Goal: Task Accomplishment & Management: Use online tool/utility

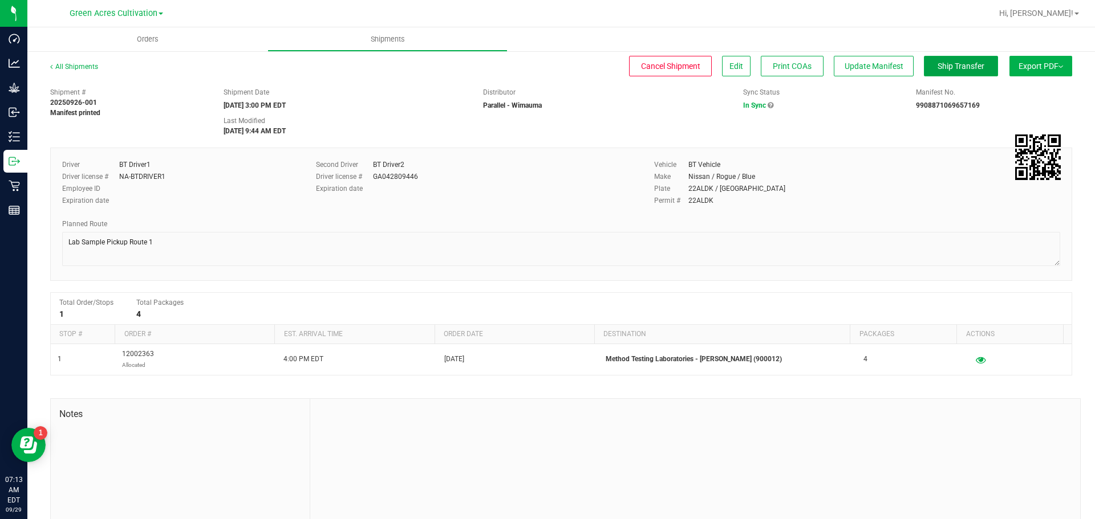
click at [937, 65] on span "Ship Transfer" at bounding box center [960, 66] width 47 height 9
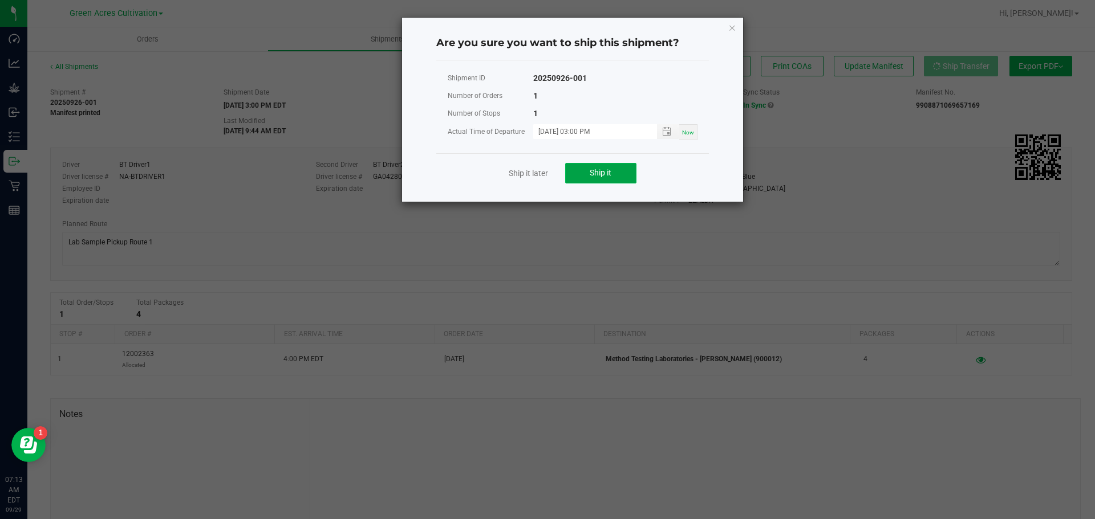
click at [596, 169] on span "Ship it" at bounding box center [601, 172] width 22 height 9
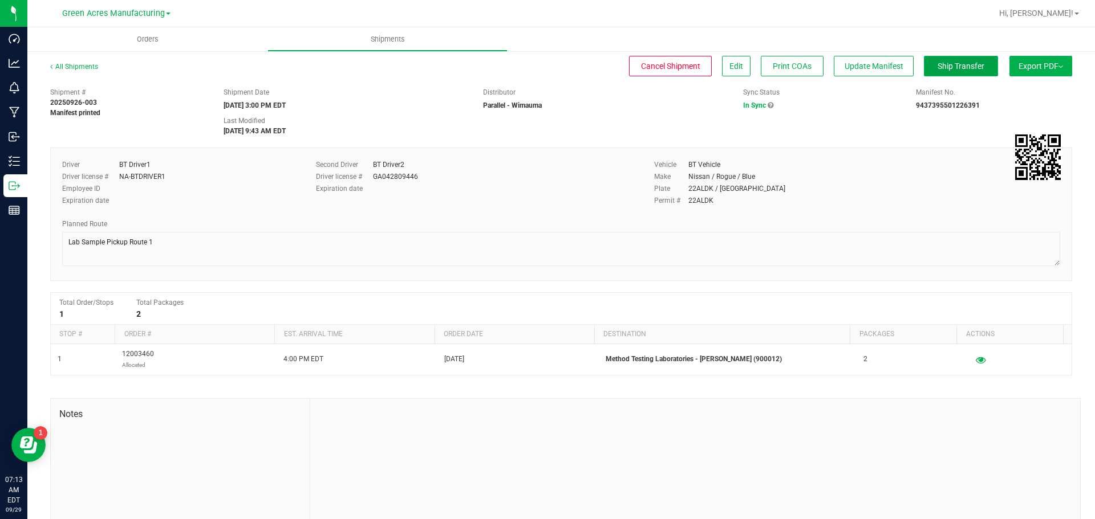
click at [937, 66] on span "Ship Transfer" at bounding box center [960, 66] width 47 height 9
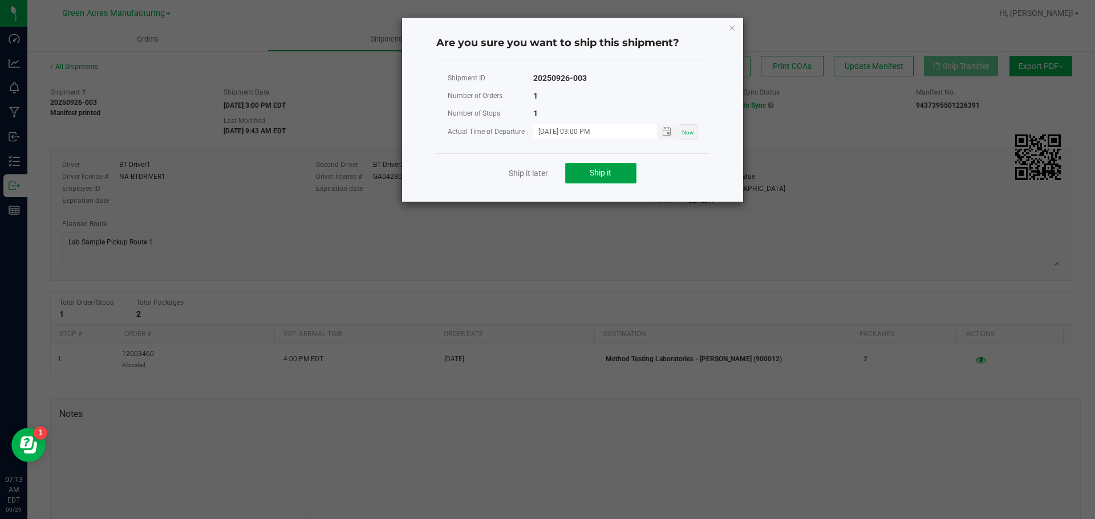
click at [586, 174] on button "Ship it" at bounding box center [600, 173] width 71 height 21
click at [618, 168] on button "Ship it" at bounding box center [600, 173] width 71 height 21
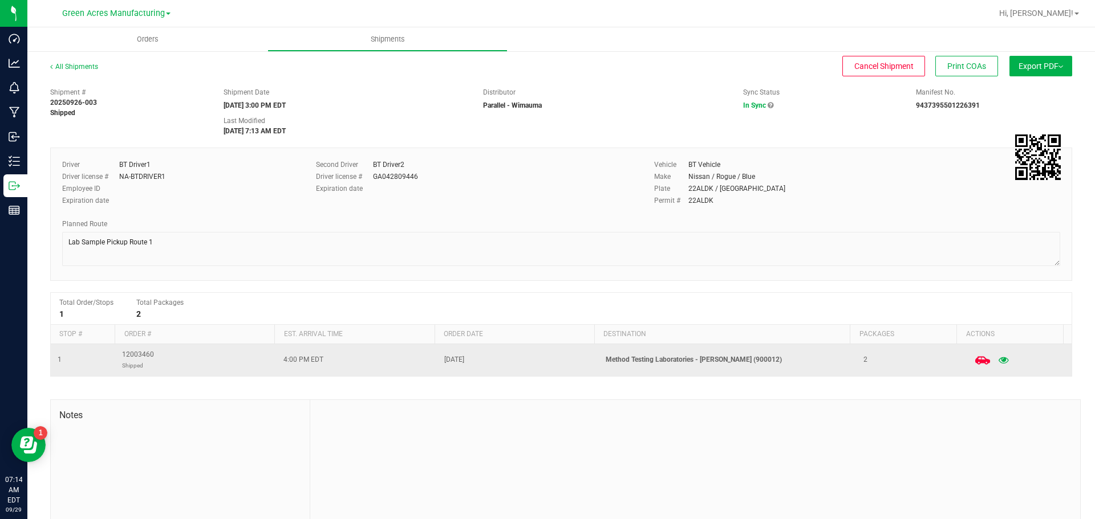
click at [974, 367] on icon at bounding box center [981, 360] width 15 height 15
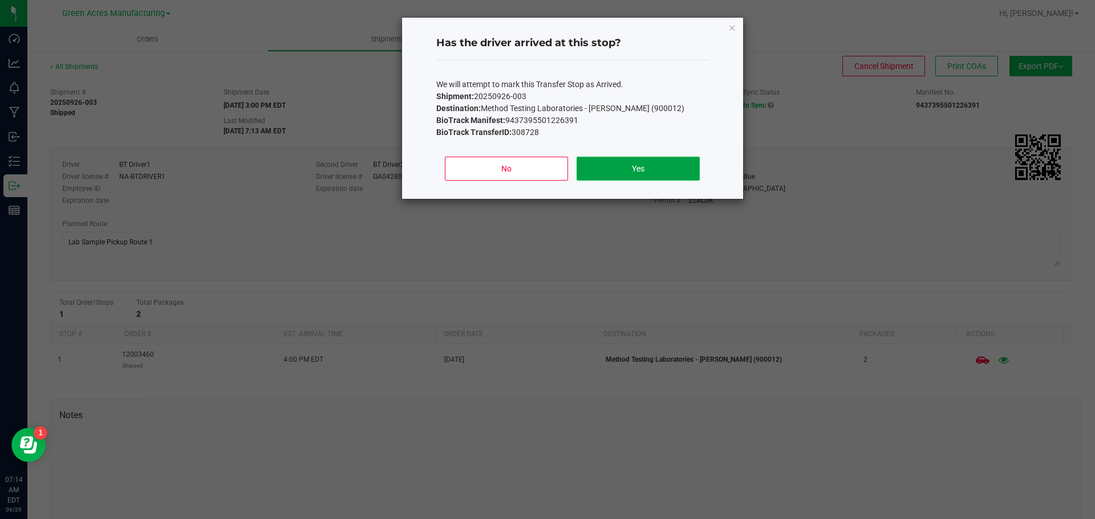
click at [622, 179] on button "Yes" at bounding box center [637, 169] width 123 height 24
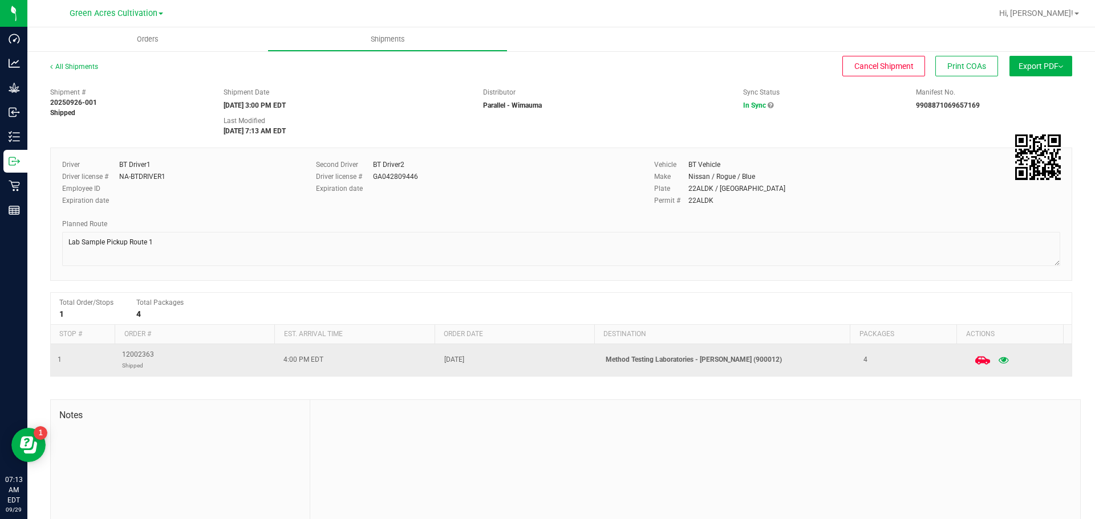
click at [974, 358] on icon at bounding box center [981, 360] width 15 height 15
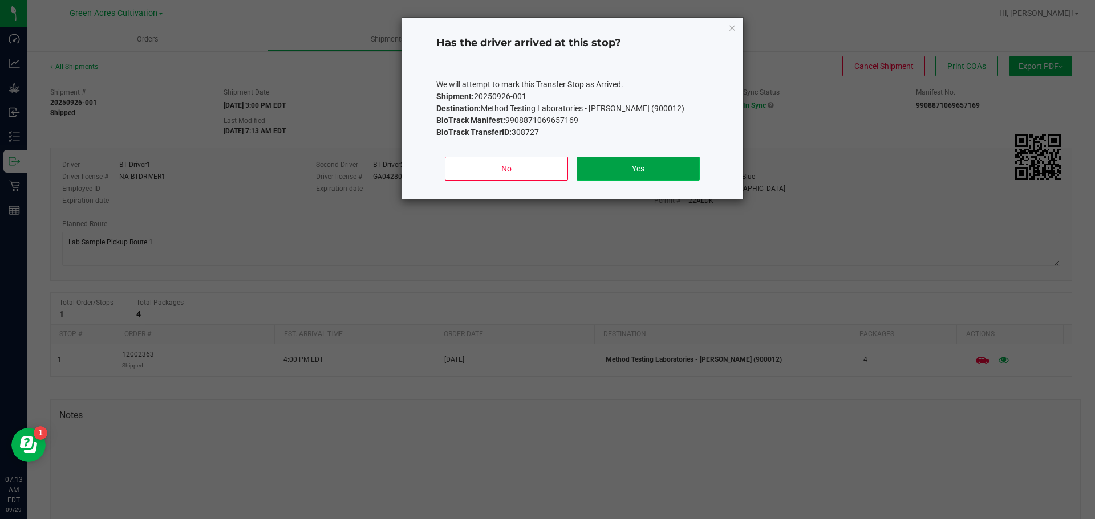
click at [691, 173] on button "Yes" at bounding box center [637, 169] width 123 height 24
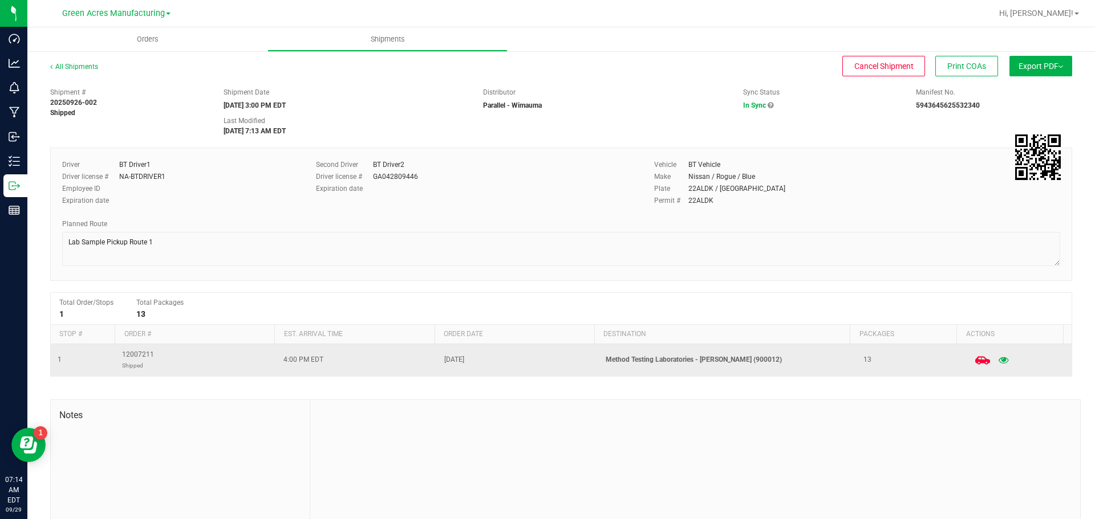
click at [970, 359] on span at bounding box center [982, 360] width 25 height 25
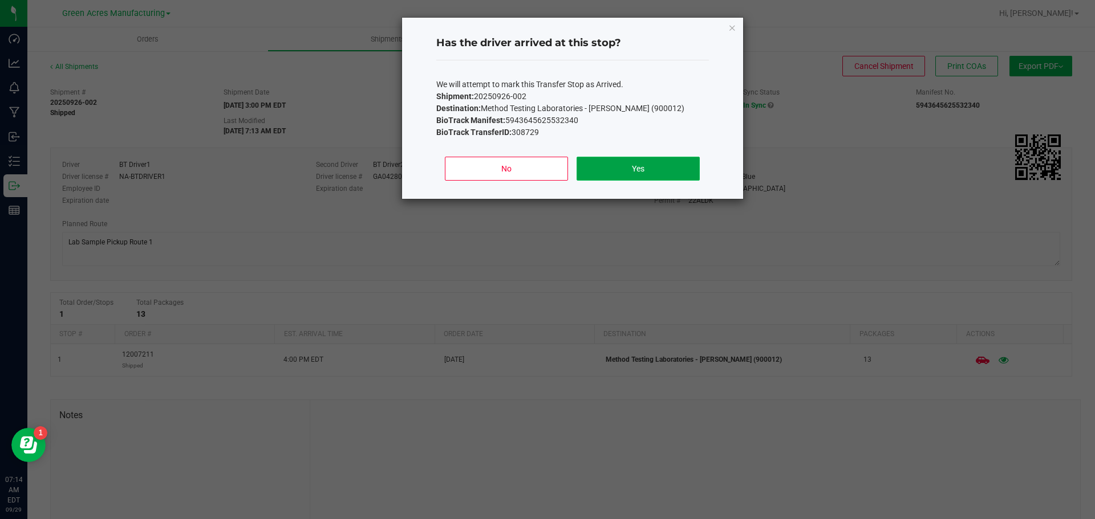
click at [590, 165] on button "Yes" at bounding box center [637, 169] width 123 height 24
